Goal: Task Accomplishment & Management: Manage account settings

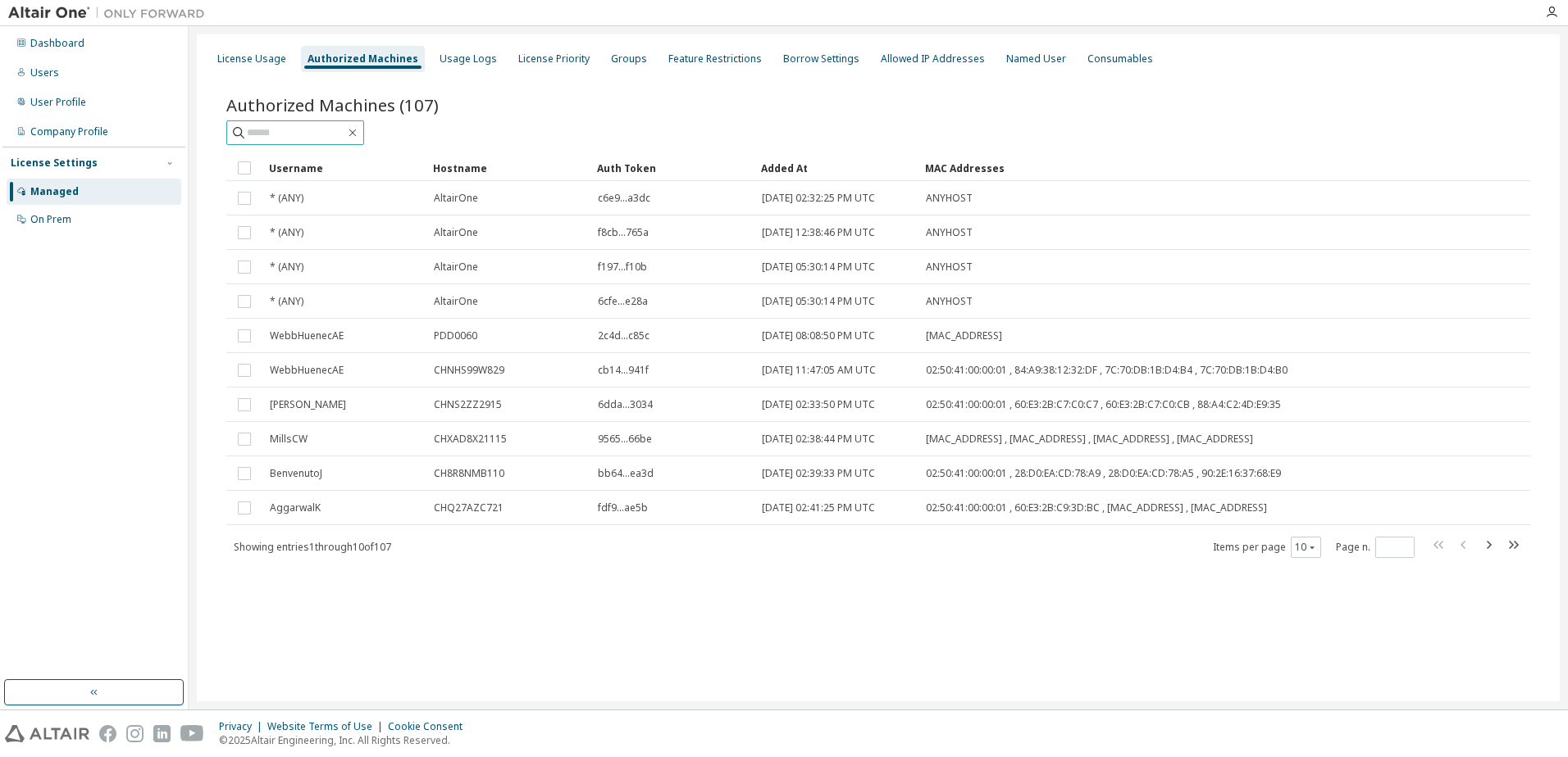
click at [289, 129] on input "text" at bounding box center [295, 133] width 98 height 17
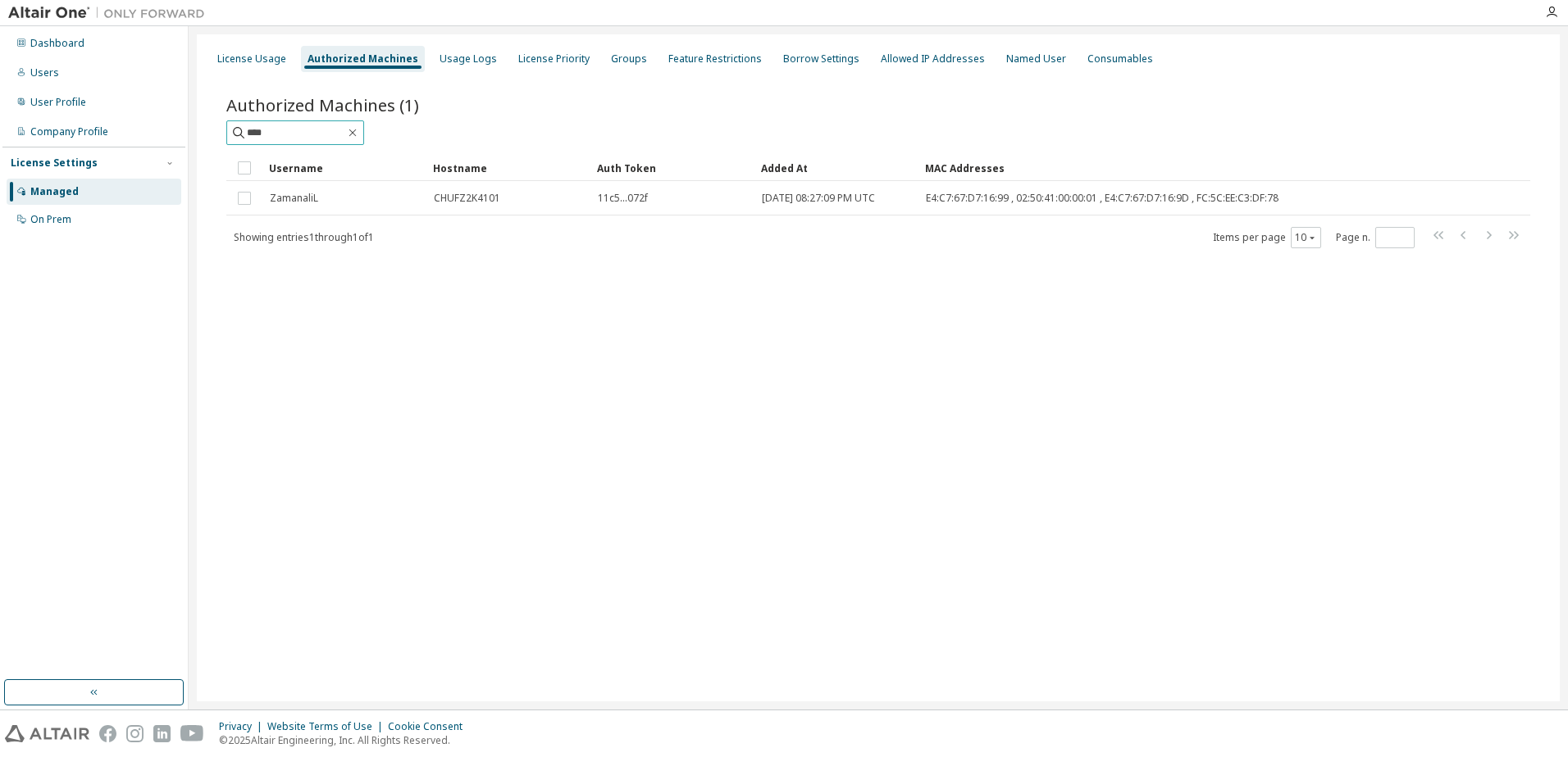
drag, startPoint x: 287, startPoint y: 129, endPoint x: 197, endPoint y: 136, distance: 90.3
click at [199, 136] on div "License Usage Authorized Machines Usage Logs License Priority Groups Feature Re…" at bounding box center [878, 368] width 1363 height 667
type input "*****"
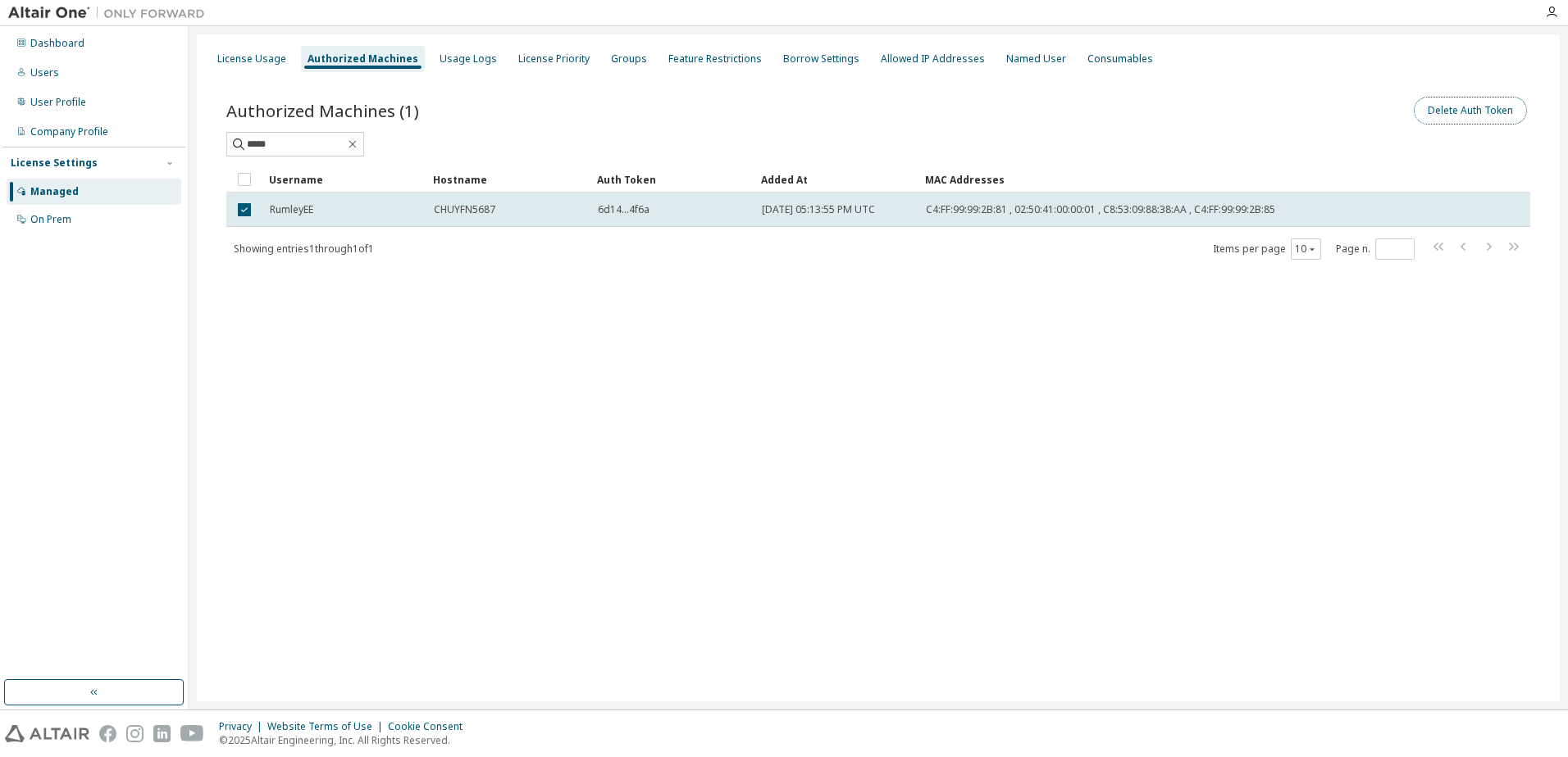
click at [1470, 120] on button "Delete Auth Token" at bounding box center [1470, 110] width 113 height 28
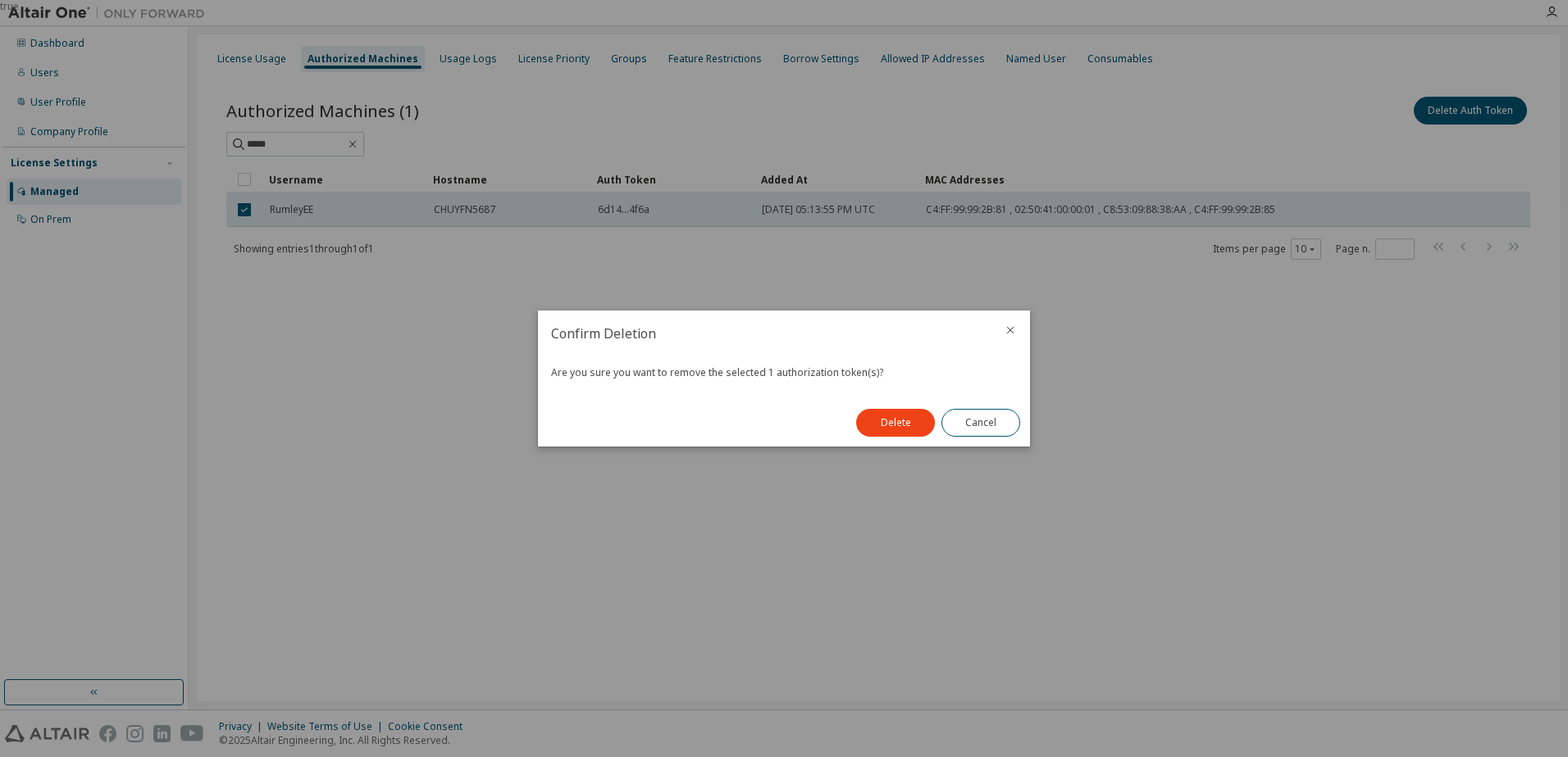
click at [890, 407] on div "Delete Cancel" at bounding box center [938, 422] width 183 height 48
click at [888, 421] on button "Delete" at bounding box center [896, 423] width 79 height 28
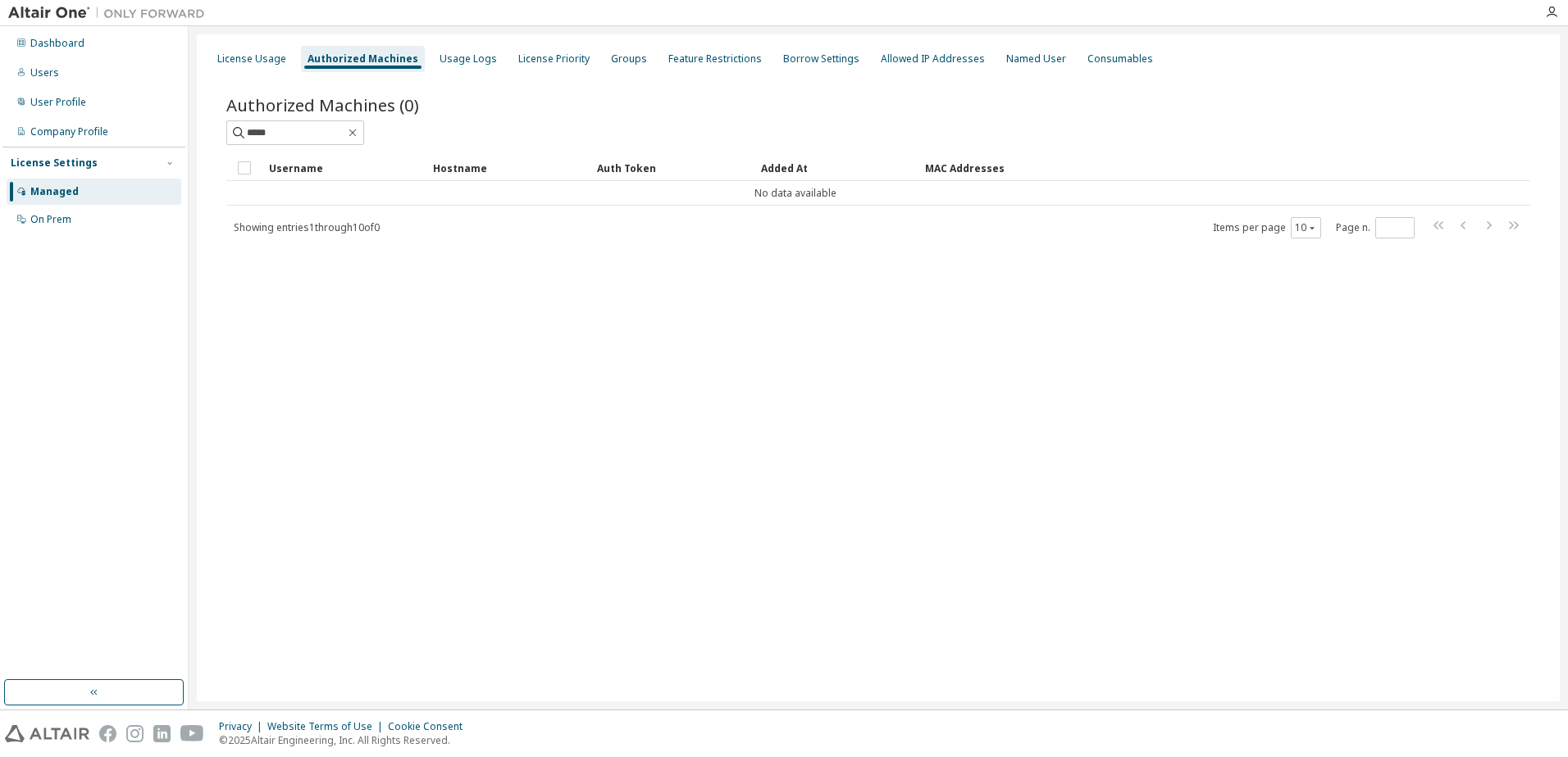
click at [364, 60] on div "Authorized Machines" at bounding box center [363, 59] width 110 height 13
click at [252, 64] on div "License Usage" at bounding box center [252, 59] width 69 height 13
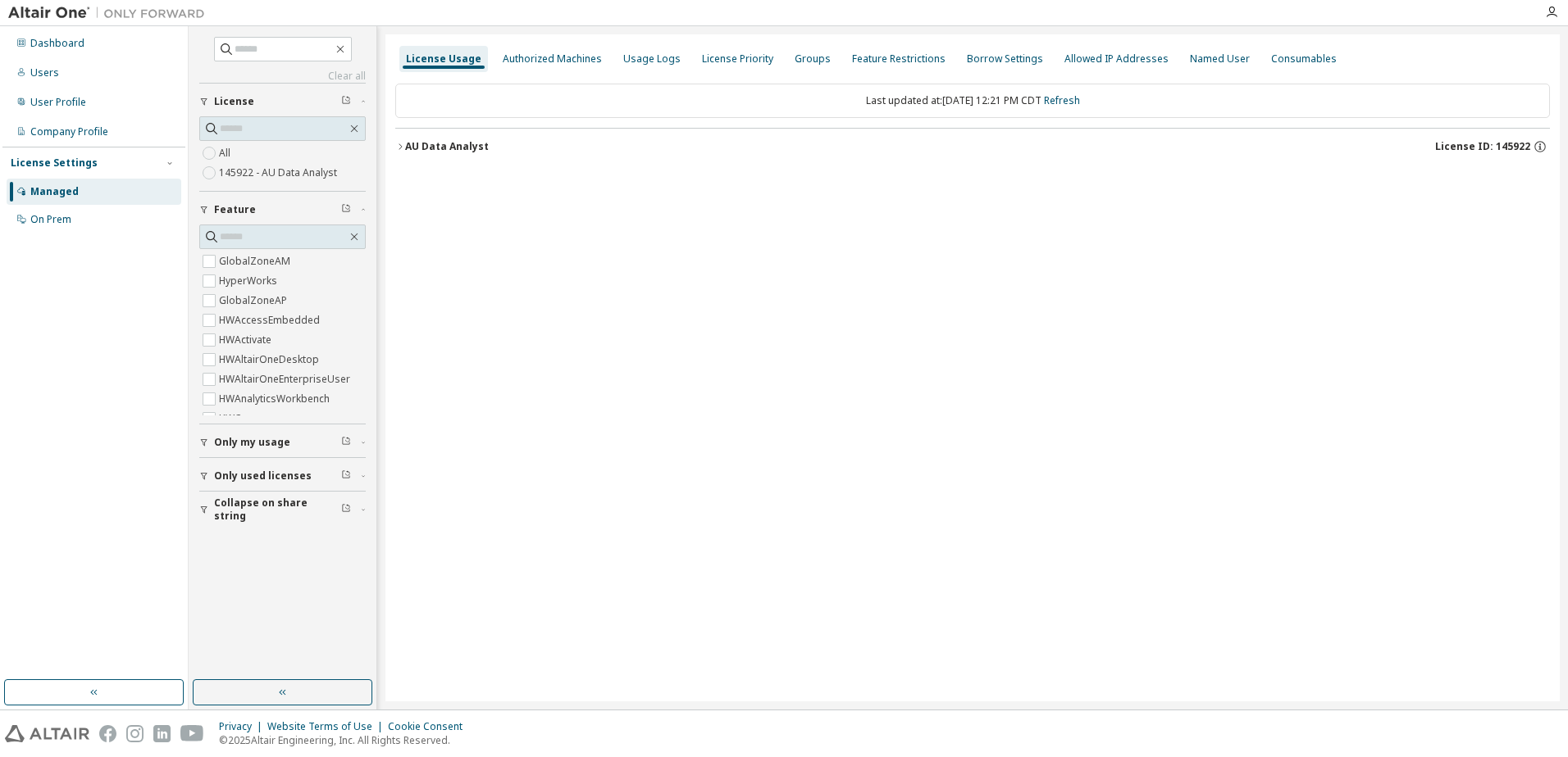
click at [557, 76] on div "Last updated at: Fri 2025-09-12 12:21 PM CDT Refresh AU Data Analyst License ID…" at bounding box center [972, 124] width 1155 height 101
click at [562, 60] on div "Authorized Machines" at bounding box center [553, 59] width 99 height 13
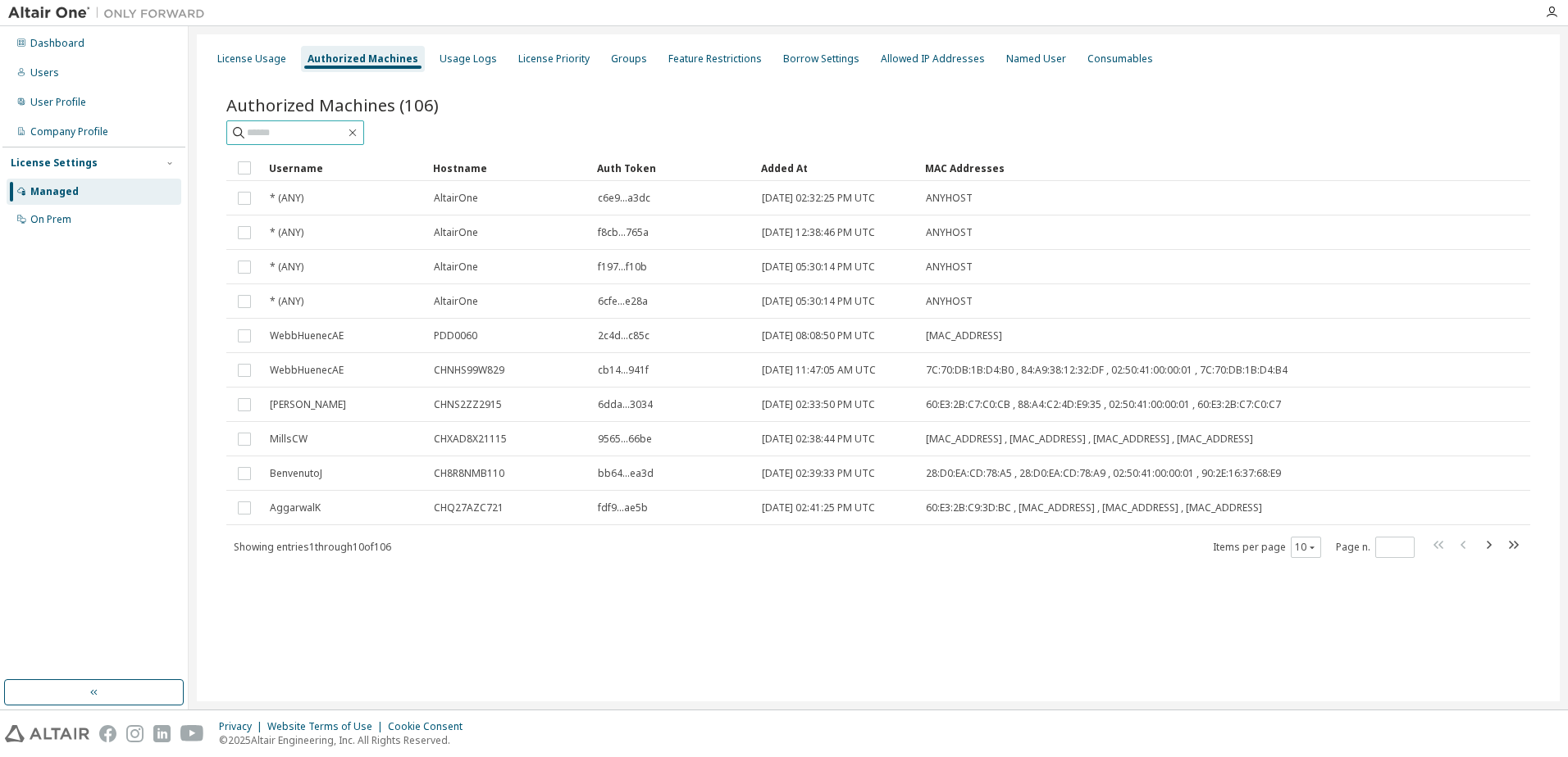
click at [299, 133] on input "text" at bounding box center [295, 133] width 98 height 17
type input "******"
